Goal: Task Accomplishment & Management: Manage account settings

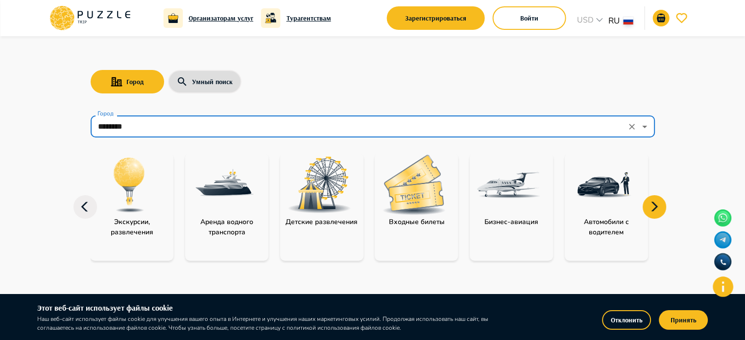
click at [89, 213] on icon at bounding box center [85, 207] width 24 height 24
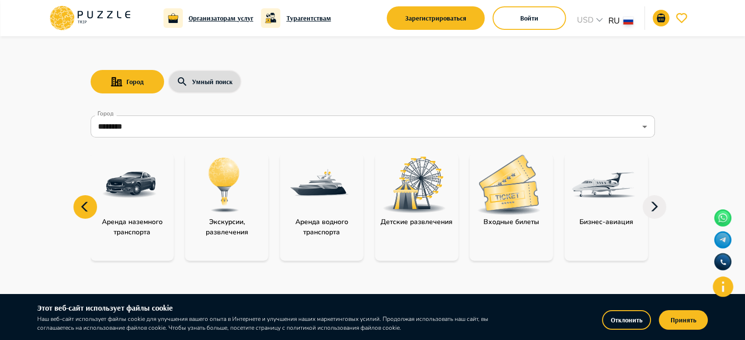
click at [86, 206] on icon at bounding box center [85, 207] width 24 height 24
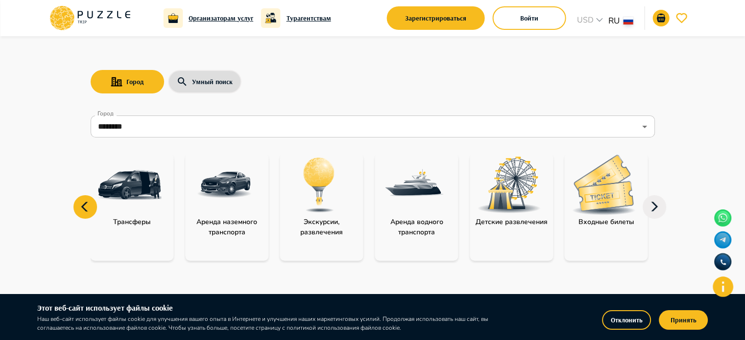
click at [86, 206] on icon at bounding box center [85, 207] width 24 height 24
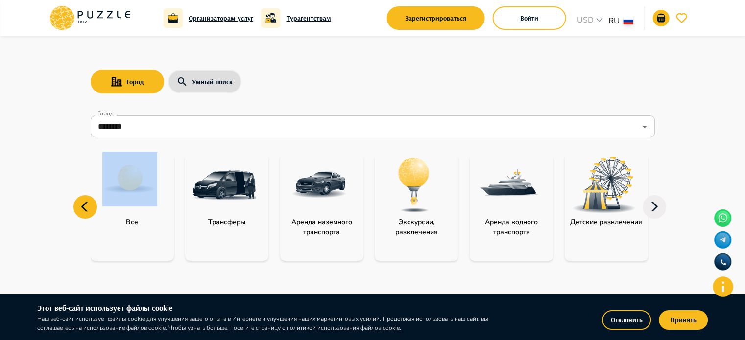
click at [86, 206] on icon at bounding box center [85, 207] width 24 height 24
click at [248, 226] on p "Трансферы" at bounding box center [227, 222] width 48 height 10
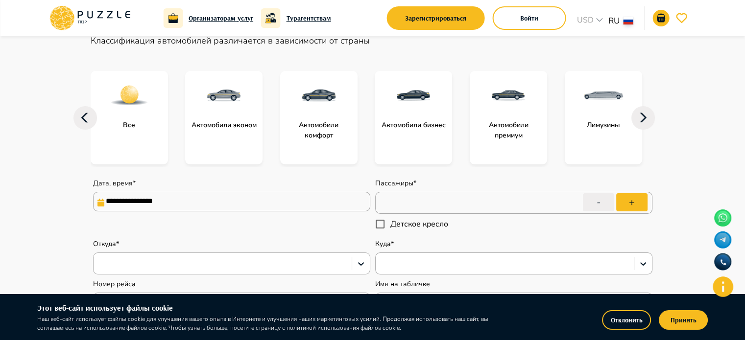
scroll to position [98, 0]
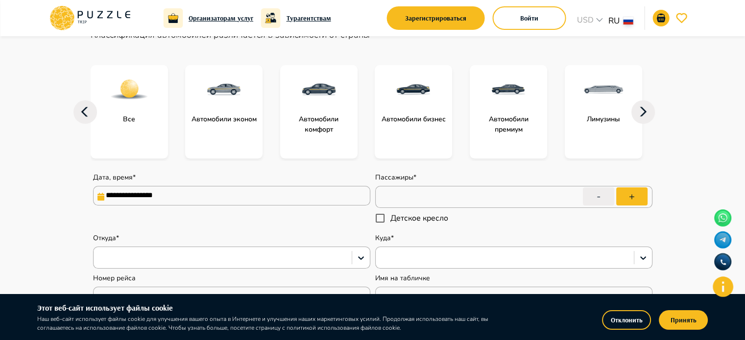
click at [320, 109] on div at bounding box center [318, 89] width 77 height 49
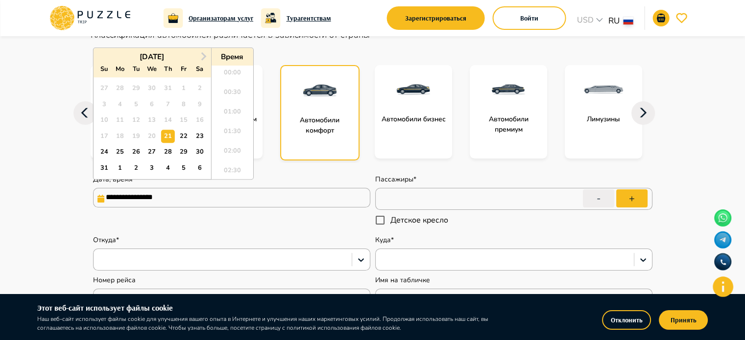
click at [190, 195] on input "**********" at bounding box center [231, 198] width 277 height 20
type textarea "*"
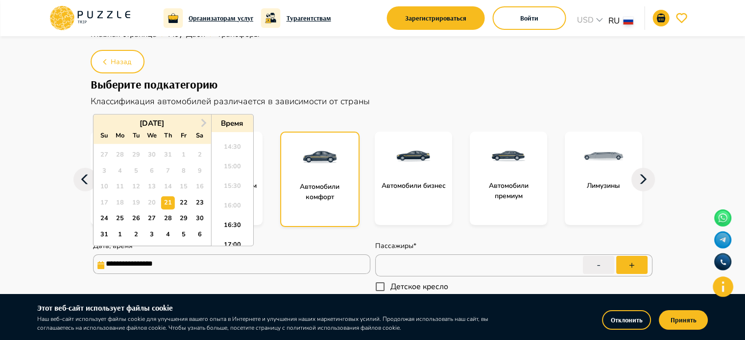
scroll to position [49, 0]
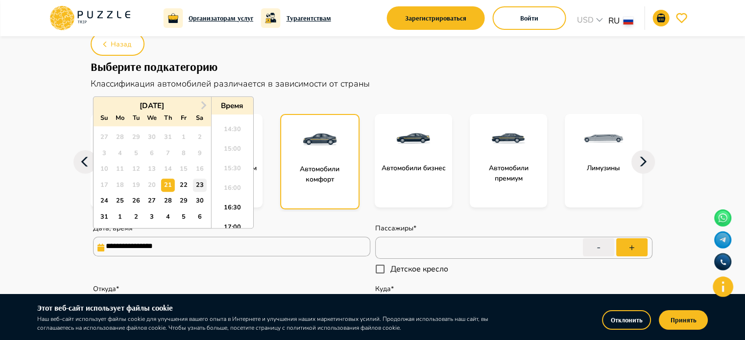
click at [201, 184] on div "23" at bounding box center [199, 185] width 13 height 13
type input "**********"
type textarea "*"
click at [234, 131] on li "14:30" at bounding box center [232, 132] width 42 height 20
type input "**********"
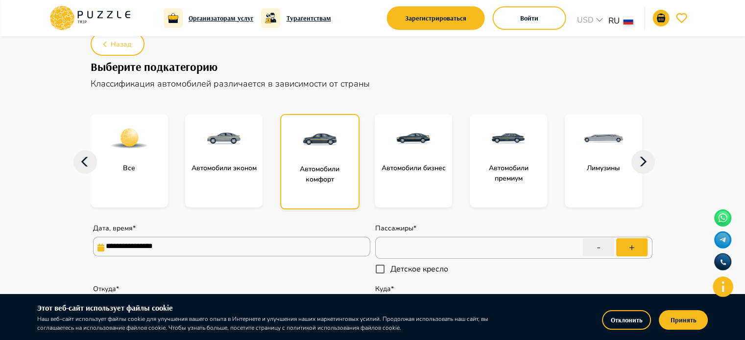
type textarea "*"
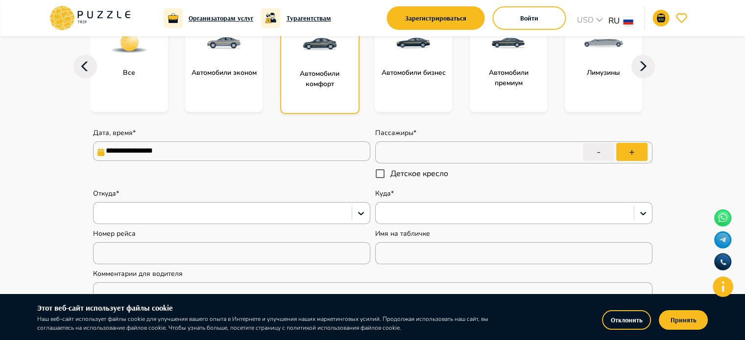
scroll to position [147, 0]
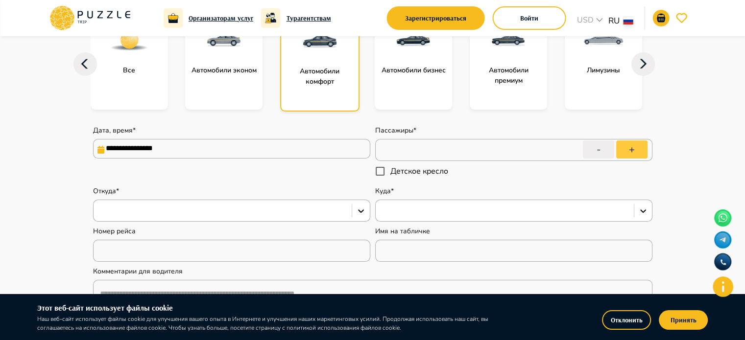
click at [634, 148] on button "+" at bounding box center [631, 150] width 31 height 18
type input "*"
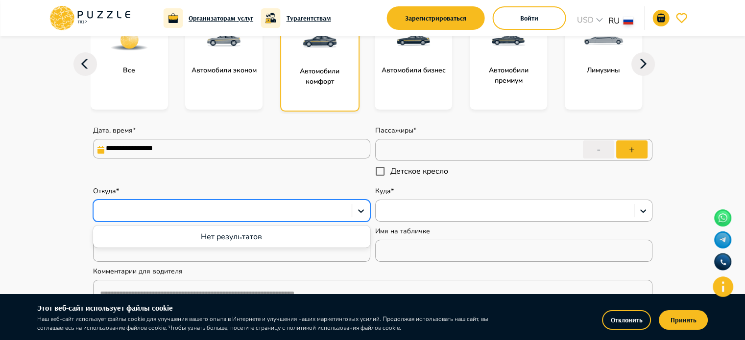
click at [164, 211] on div at bounding box center [222, 211] width 248 height 13
type textarea "*"
type input "**"
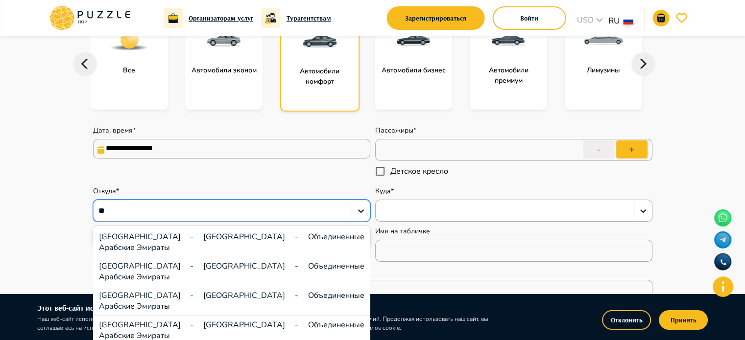
click at [219, 287] on div "[GEOGRAPHIC_DATA] - [GEOGRAPHIC_DATA] - Объединенные Арабские Эмираты" at bounding box center [231, 301] width 277 height 29
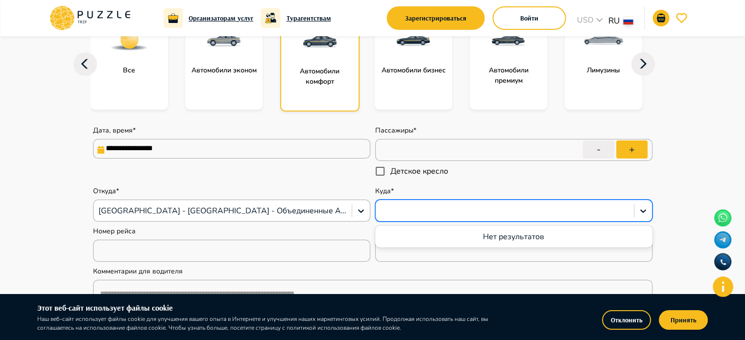
click at [457, 209] on div at bounding box center [505, 211] width 248 height 13
type textarea "*"
type input "***"
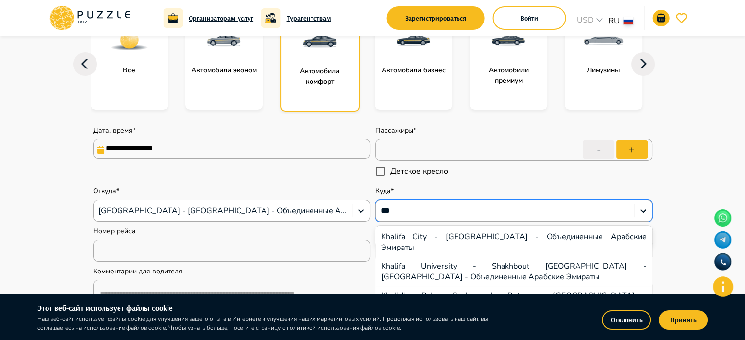
click at [468, 287] on div "Khalidiya Palace Rayhaan by Rotana - [GEOGRAPHIC_DATA] - [GEOGRAPHIC_DATA] - Об…" at bounding box center [513, 301] width 277 height 29
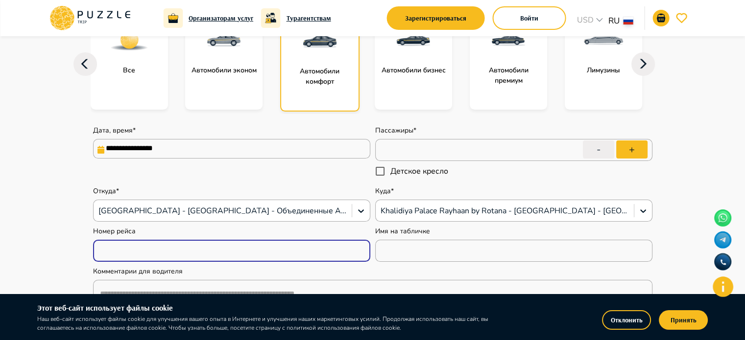
click at [210, 259] on input "text" at bounding box center [231, 251] width 277 height 20
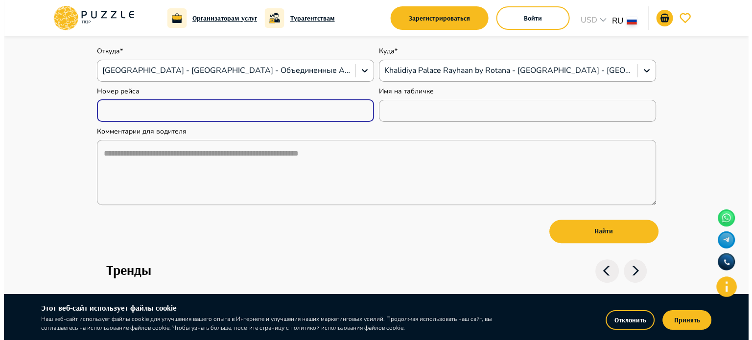
scroll to position [343, 0]
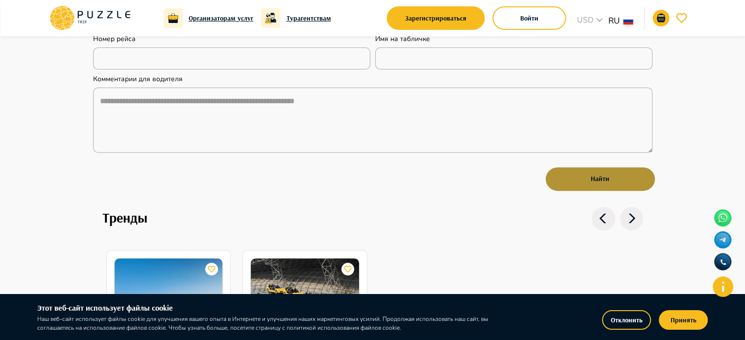
click at [583, 182] on button "Найти" at bounding box center [600, 180] width 109 height 24
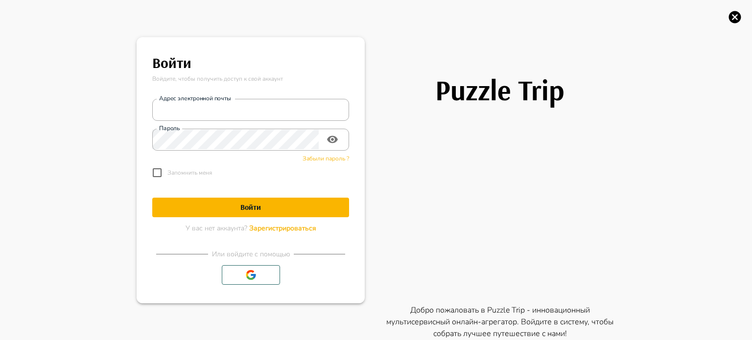
type textarea "*"
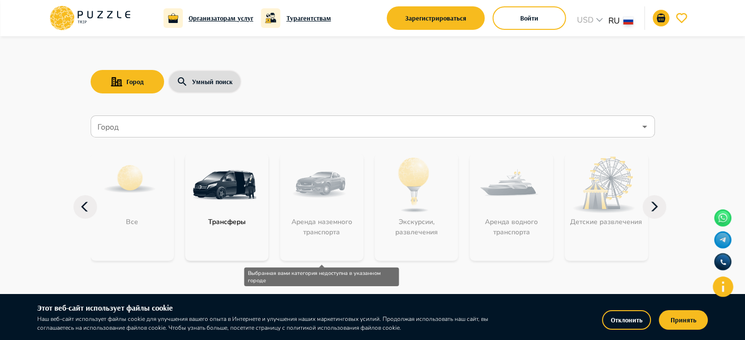
scroll to position [49, 0]
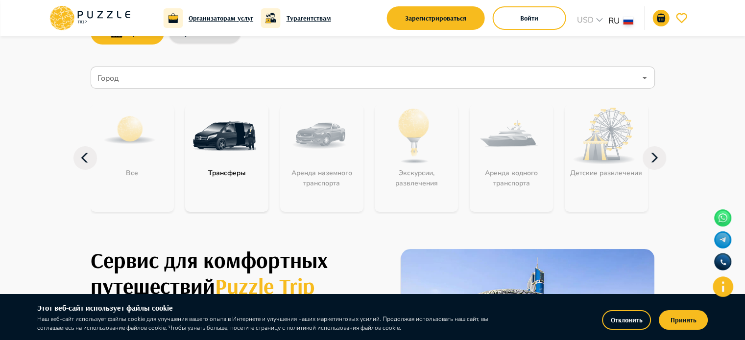
click at [225, 15] on h6 "Организаторам услуг" at bounding box center [221, 18] width 65 height 11
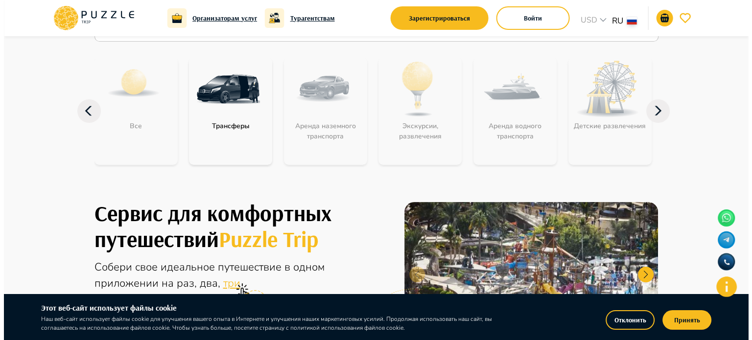
scroll to position [98, 0]
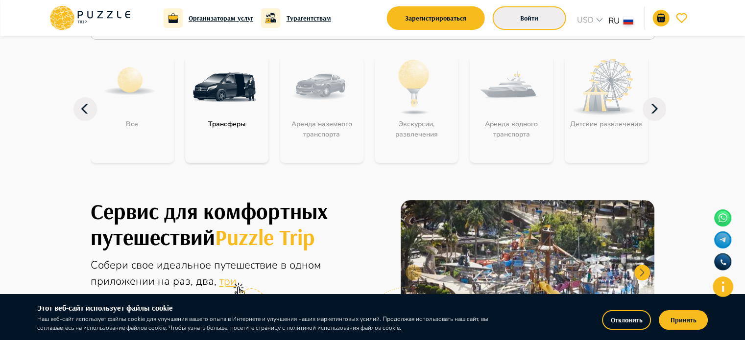
click at [522, 17] on button "Войти" at bounding box center [529, 18] width 73 height 24
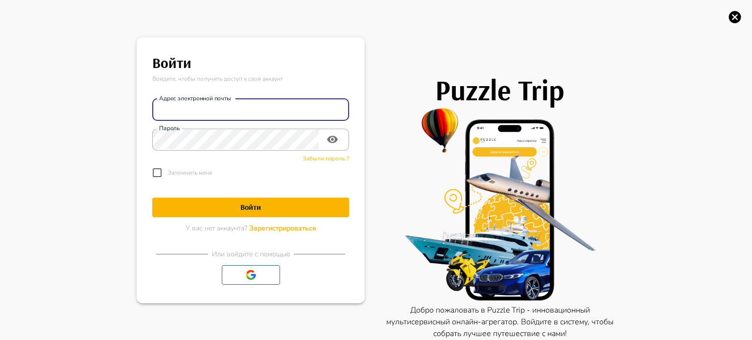
click at [255, 111] on input "Адрес электронной почты" at bounding box center [250, 110] width 197 height 20
type input "**********"
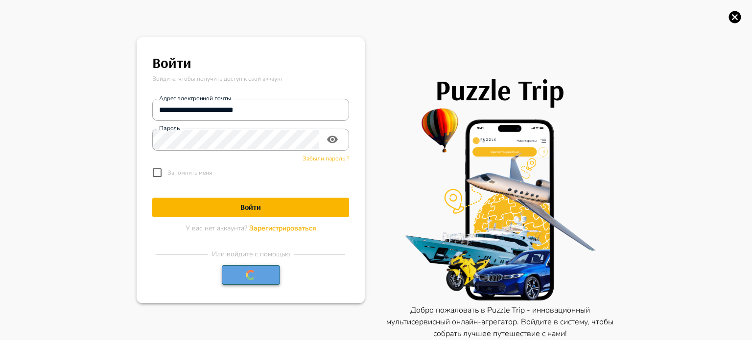
drag, startPoint x: 242, startPoint y: 281, endPoint x: 247, endPoint y: 278, distance: 5.0
click at [243, 280] on button "button" at bounding box center [251, 275] width 58 height 20
click at [239, 205] on h1 "Войти" at bounding box center [250, 207] width 197 height 9
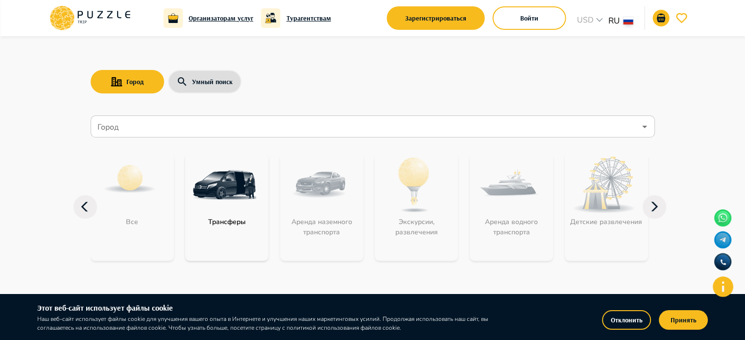
click at [658, 211] on icon at bounding box center [655, 207] width 24 height 24
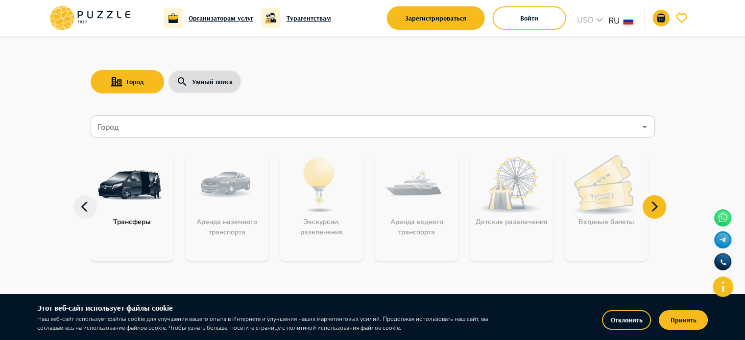
click at [554, 214] on div "Детские развлечения" at bounding box center [515, 207] width 90 height 108
click at [554, 213] on div "Детские развлечения" at bounding box center [515, 207] width 90 height 108
click at [137, 81] on button "Город" at bounding box center [127, 82] width 73 height 24
click at [219, 17] on h6 "Организаторам услуг" at bounding box center [221, 18] width 65 height 11
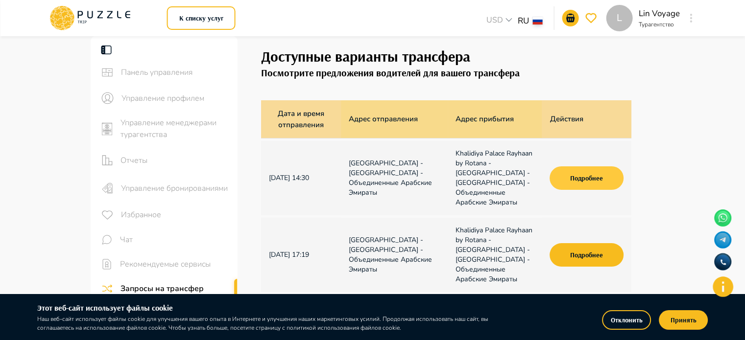
drag, startPoint x: 594, startPoint y: 178, endPoint x: 597, endPoint y: 166, distance: 12.6
click at [594, 178] on button "Подробнее" at bounding box center [586, 179] width 73 height 24
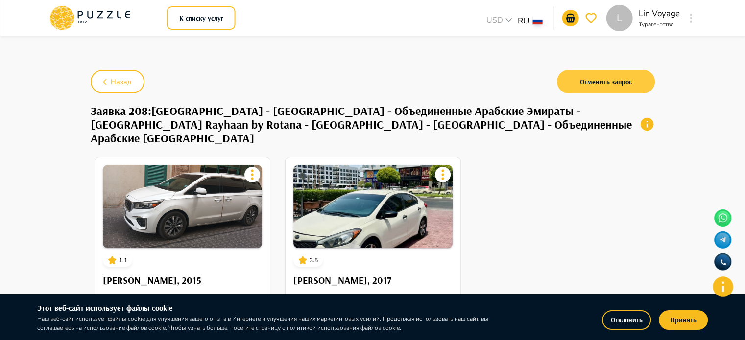
click at [620, 79] on button "Отменить запрос" at bounding box center [606, 82] width 98 height 24
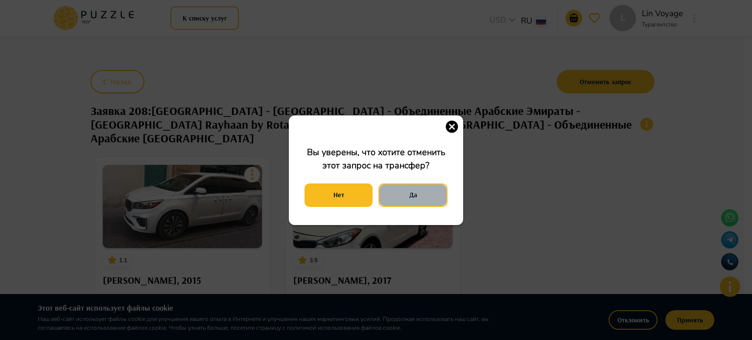
click at [414, 196] on button "Да" at bounding box center [413, 196] width 69 height 24
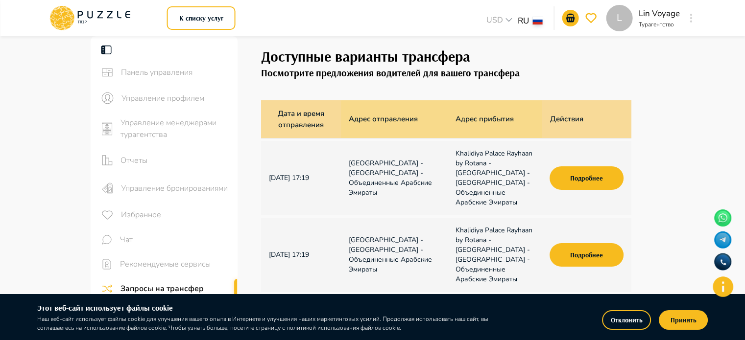
click at [602, 173] on button "Подробнее" at bounding box center [586, 179] width 73 height 24
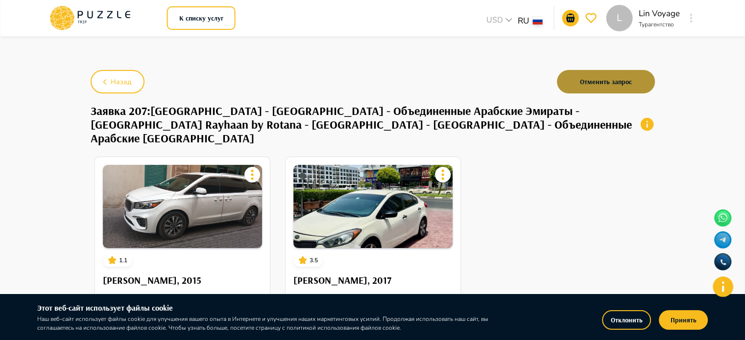
click at [602, 80] on button "Отменить запрос" at bounding box center [606, 82] width 98 height 24
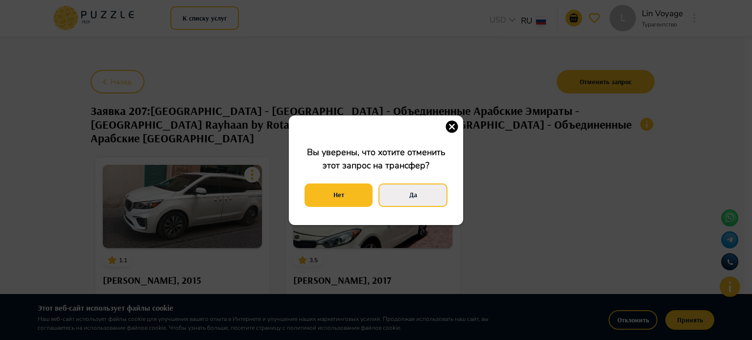
click at [425, 194] on button "Да" at bounding box center [413, 196] width 69 height 24
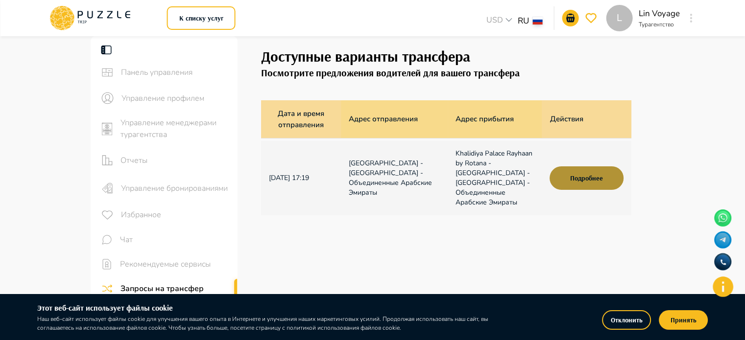
click at [602, 170] on button "Подробнее" at bounding box center [586, 179] width 73 height 24
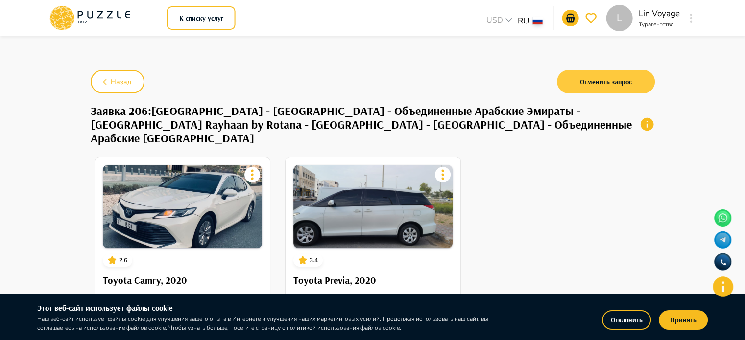
click at [619, 80] on button "Отменить запрос" at bounding box center [606, 82] width 98 height 24
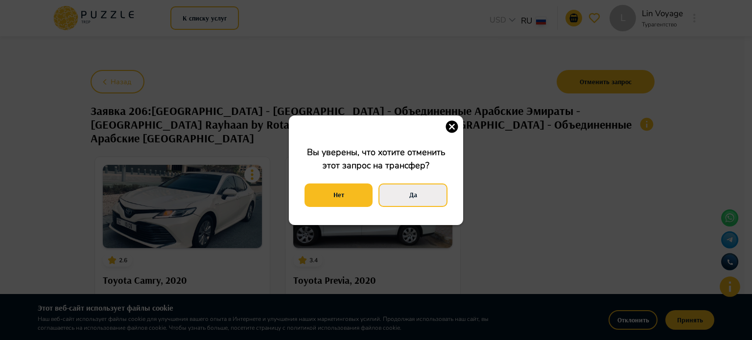
click at [412, 190] on button "Да" at bounding box center [413, 196] width 69 height 24
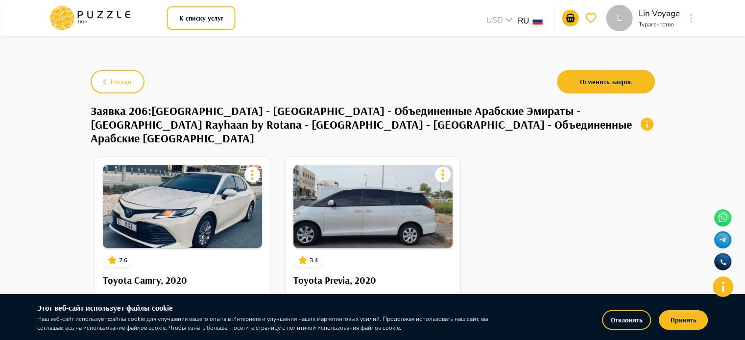
click at [647, 117] on icon at bounding box center [647, 125] width 16 height 16
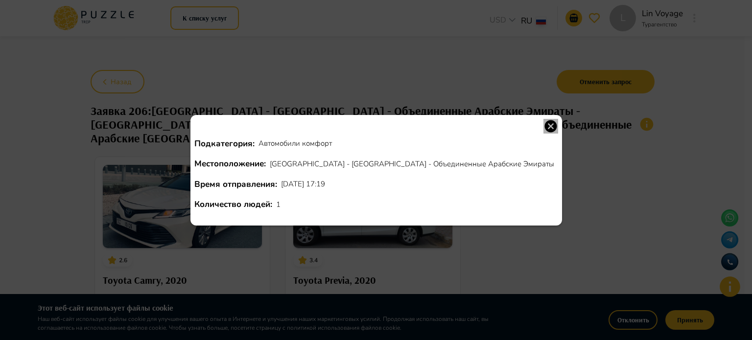
drag, startPoint x: 547, startPoint y: 121, endPoint x: 535, endPoint y: 126, distance: 12.5
click at [546, 121] on icon "button" at bounding box center [551, 126] width 12 height 12
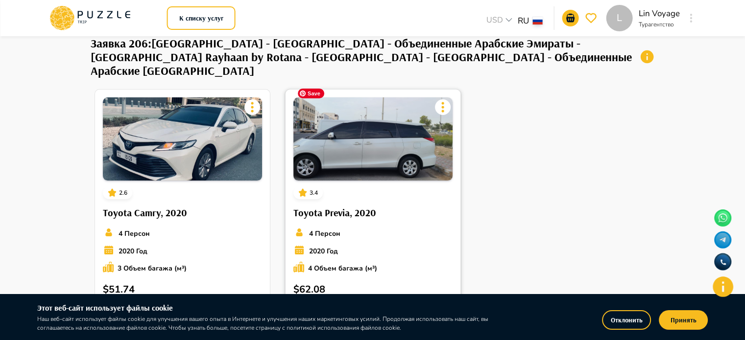
scroll to position [98, 0]
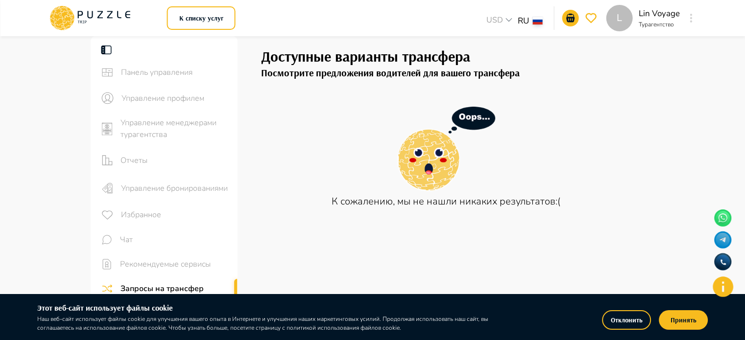
scroll to position [49, 0]
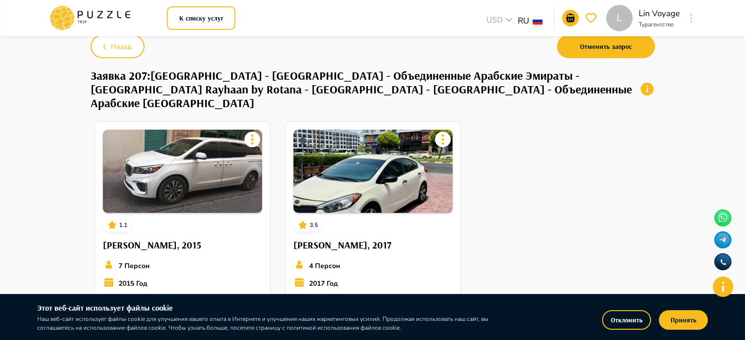
scroll to position [49, 0]
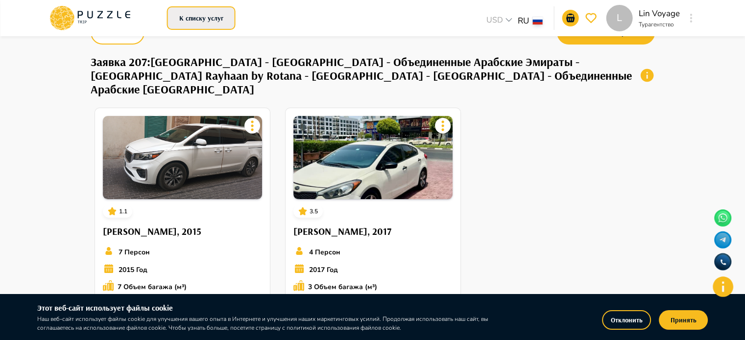
click at [191, 16] on button "К списку услуг" at bounding box center [201, 18] width 69 height 24
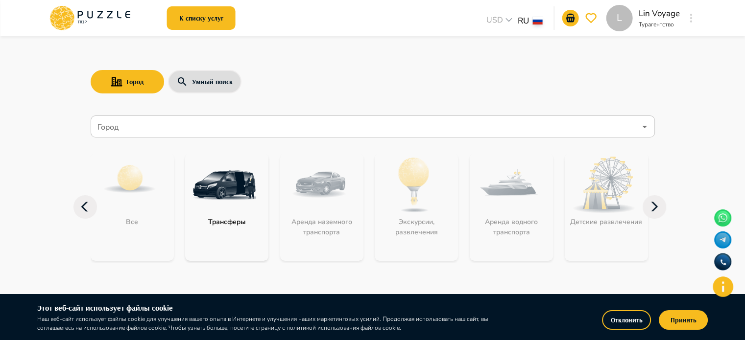
click at [645, 131] on icon "Open" at bounding box center [645, 127] width 12 height 12
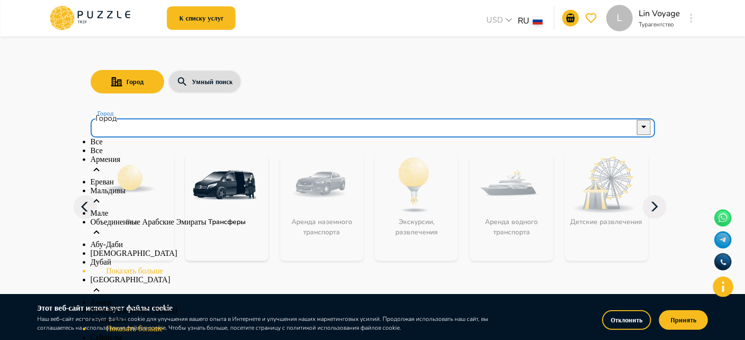
click at [125, 164] on p "Армения" at bounding box center [373, 159] width 564 height 9
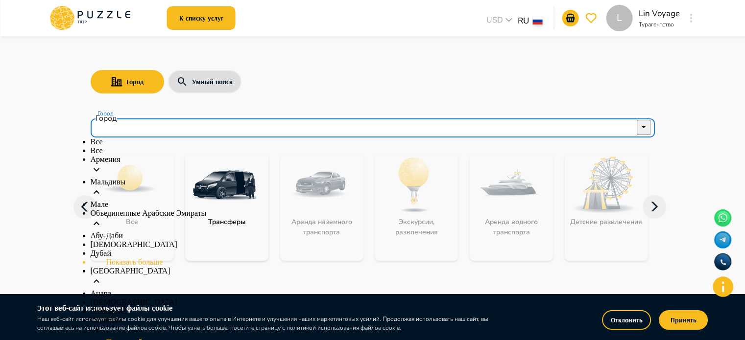
click at [126, 164] on p "Армения" at bounding box center [373, 159] width 564 height 9
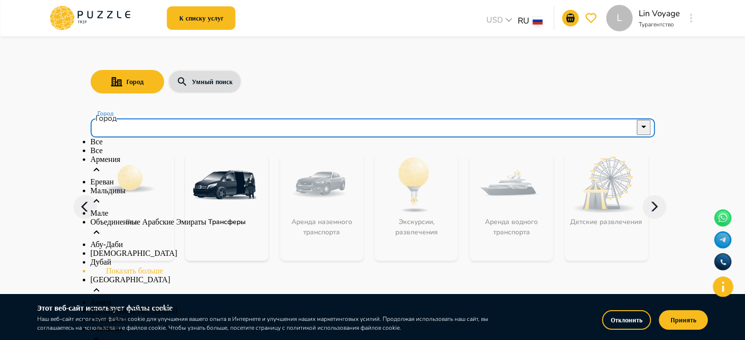
drag, startPoint x: 132, startPoint y: 195, endPoint x: 130, endPoint y: 201, distance: 6.2
click at [131, 187] on li "Ереван" at bounding box center [373, 182] width 564 height 9
type input "******"
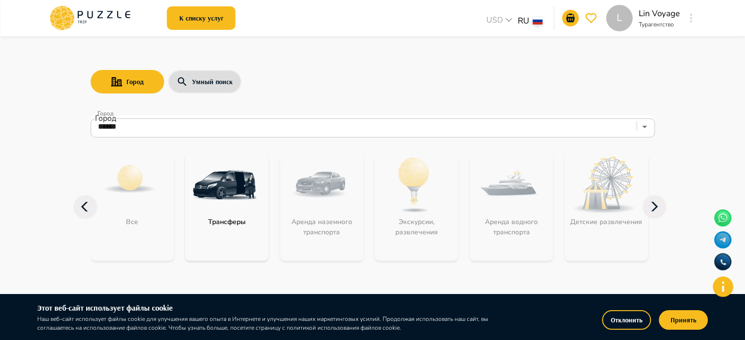
click at [130, 202] on div "Все" at bounding box center [132, 207] width 83 height 108
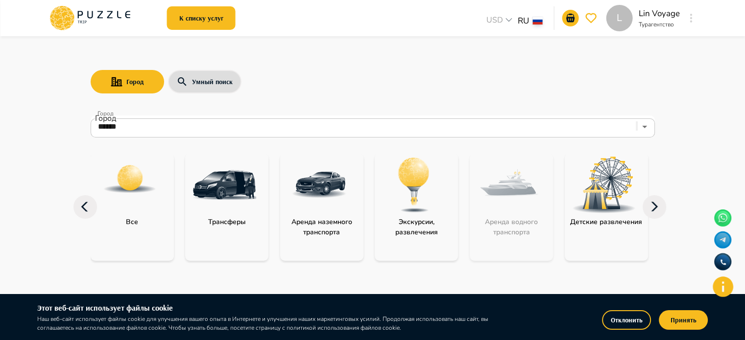
click at [433, 232] on p "Экскурсии, развлечения" at bounding box center [416, 227] width 83 height 21
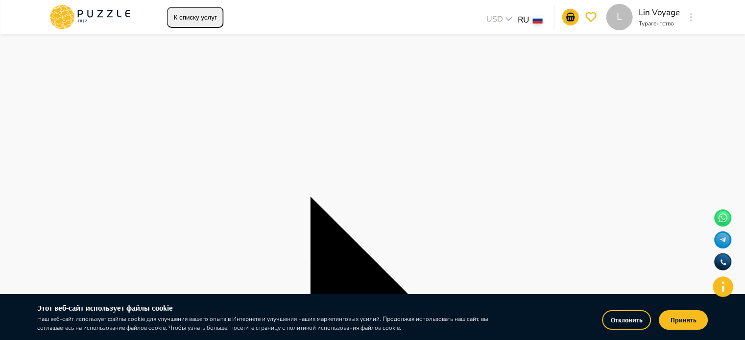
scroll to position [98, 0]
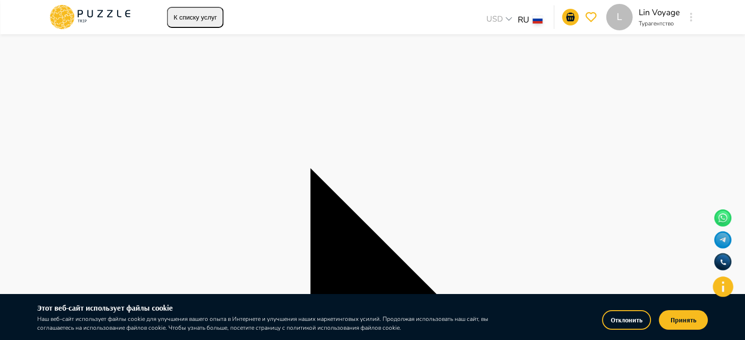
type input "**********"
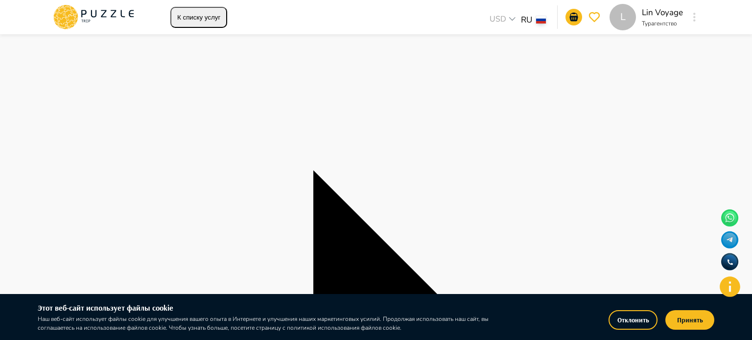
drag, startPoint x: 494, startPoint y: 254, endPoint x: 516, endPoint y: 252, distance: 22.6
type input "**********"
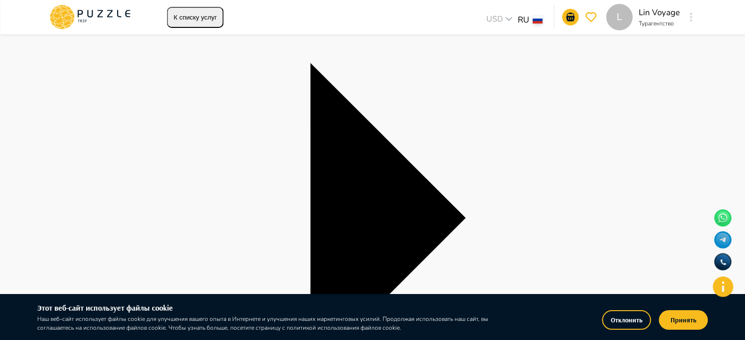
scroll to position [291, 0]
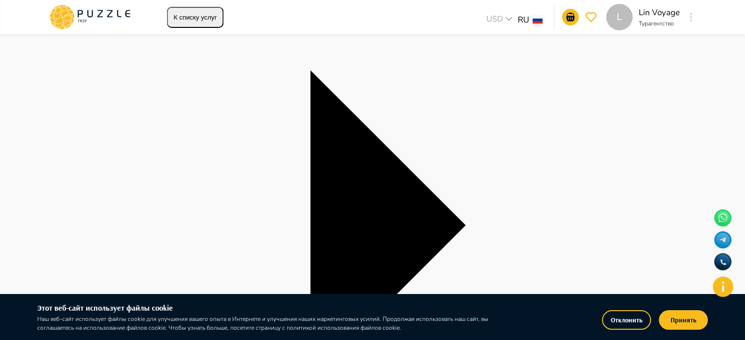
scroll to position [49, 0]
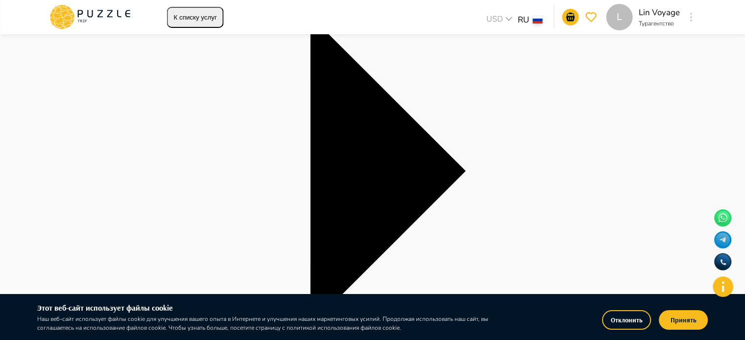
scroll to position [147, 0]
